Goal: Task Accomplishment & Management: Manage account settings

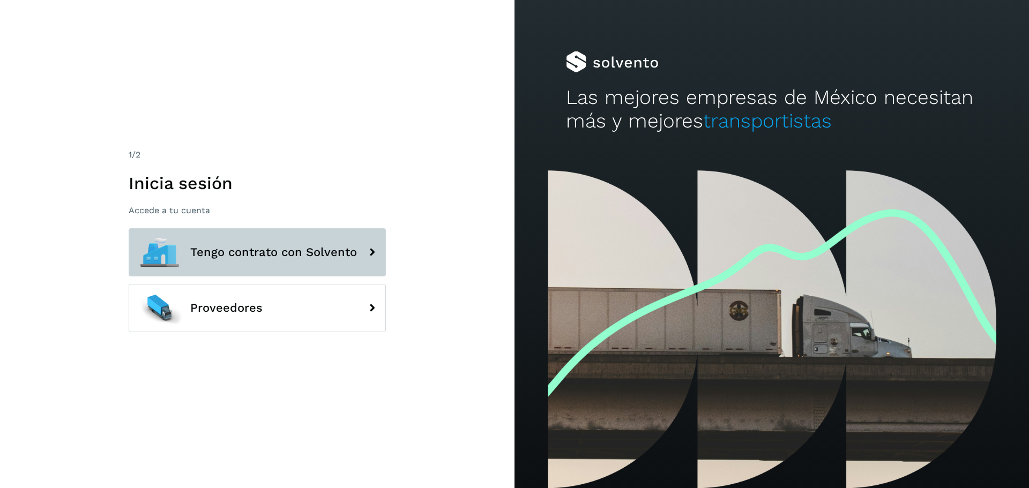
click at [286, 256] on span "Tengo contrato con Solvento" at bounding box center [273, 252] width 167 height 13
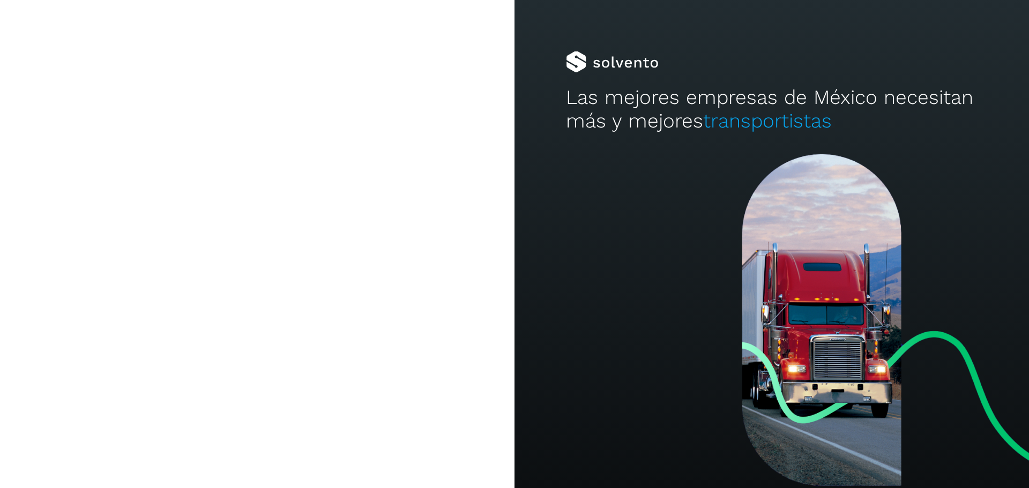
type input "**********"
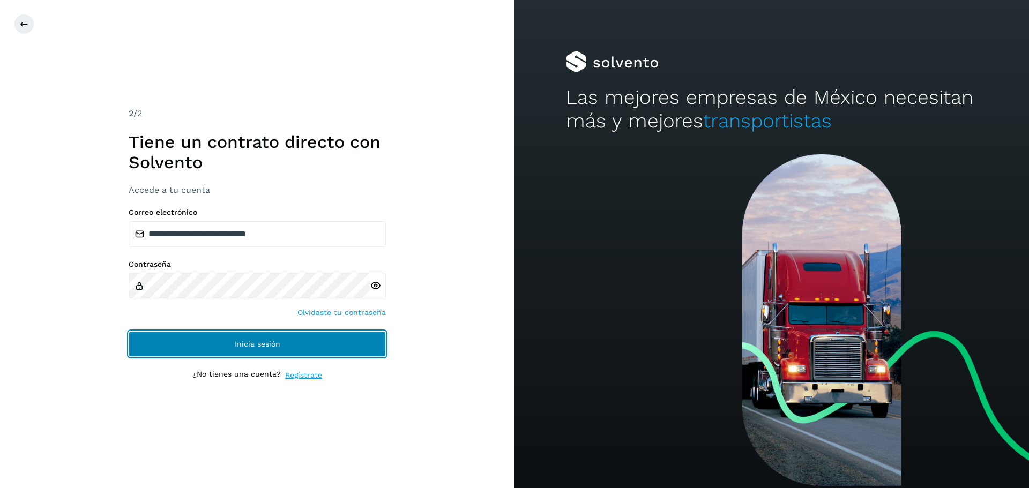
click at [235, 337] on button "Inicia sesión" at bounding box center [257, 344] width 257 height 26
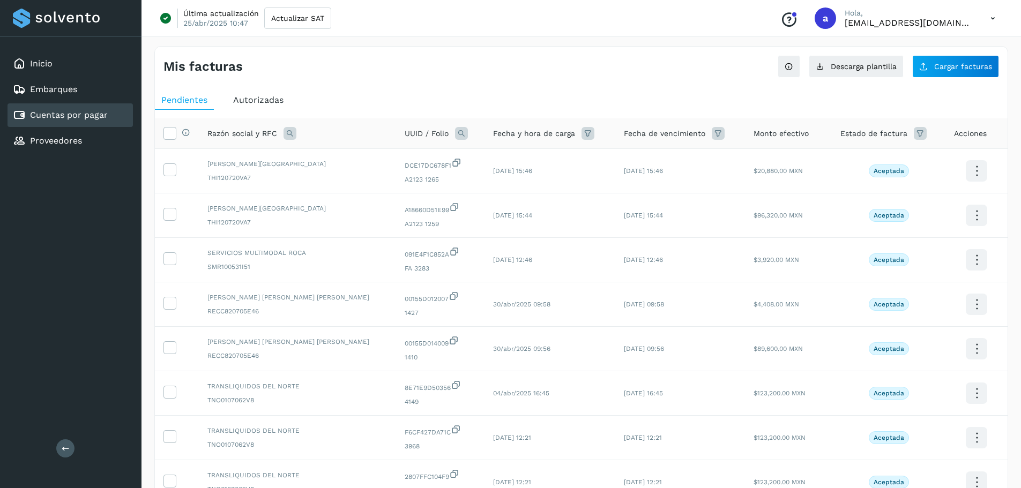
click at [268, 103] on span "Autorizadas" at bounding box center [258, 100] width 50 height 10
